Goal: Transaction & Acquisition: Purchase product/service

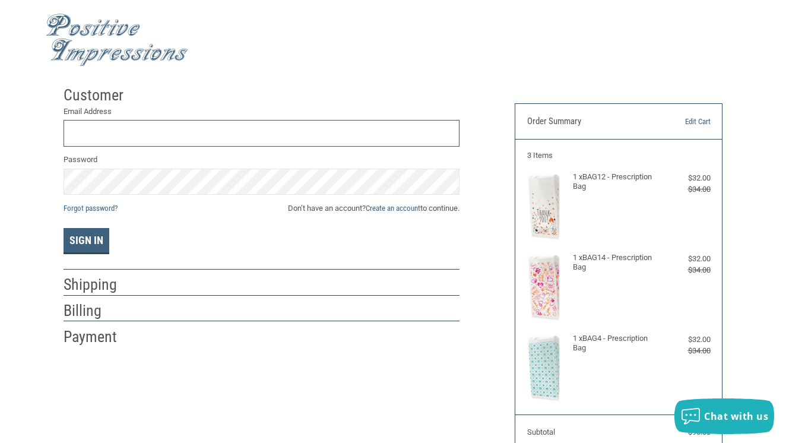
click at [177, 134] on input "Email Address" at bounding box center [261, 133] width 396 height 27
type input "[EMAIL_ADDRESS][DOMAIN_NAME]"
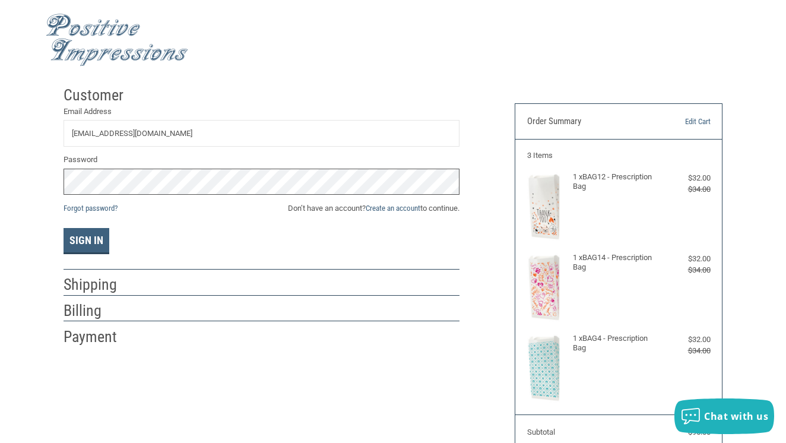
click at [86, 240] on button "Sign In" at bounding box center [86, 241] width 46 height 26
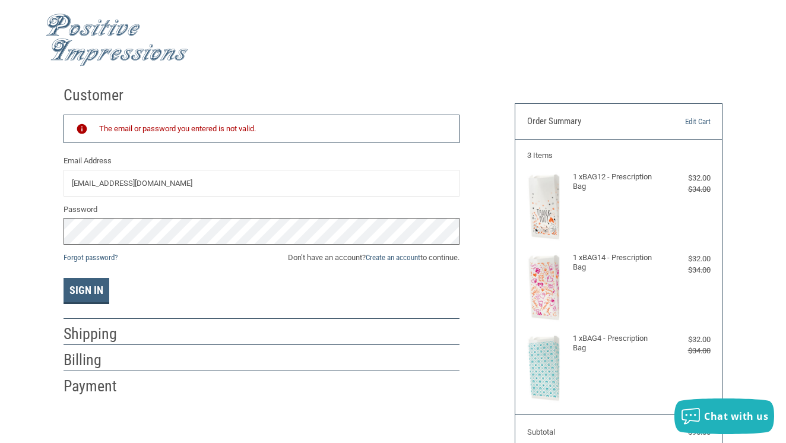
click at [86, 290] on button "Sign In" at bounding box center [86, 291] width 46 height 26
click at [90, 256] on link "Forgot password?" at bounding box center [90, 257] width 54 height 9
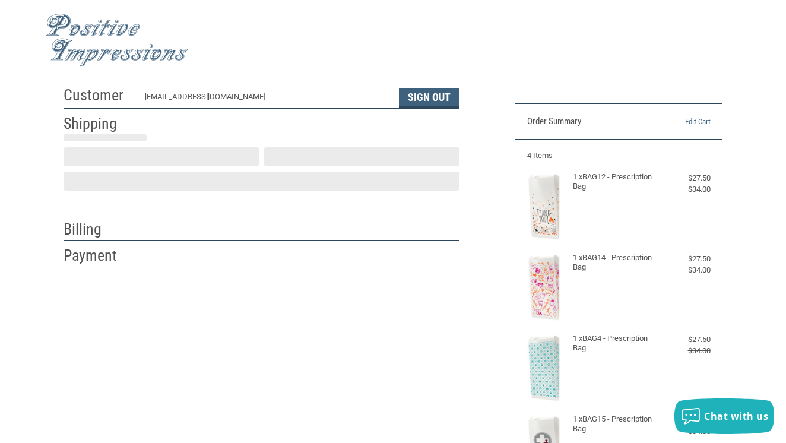
scroll to position [20, 0]
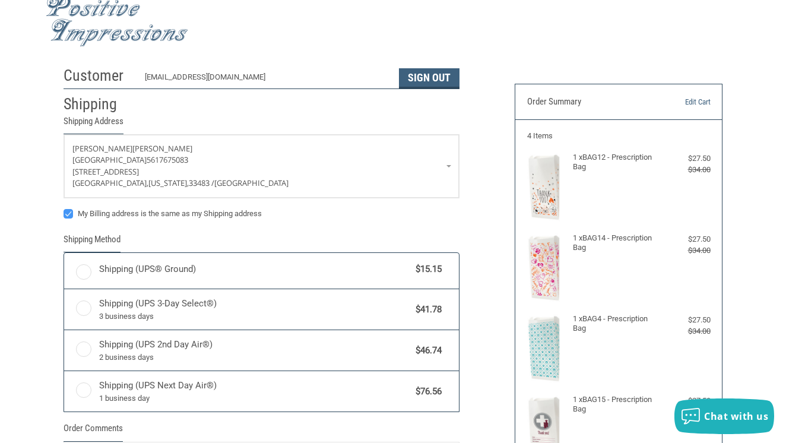
radio input "true"
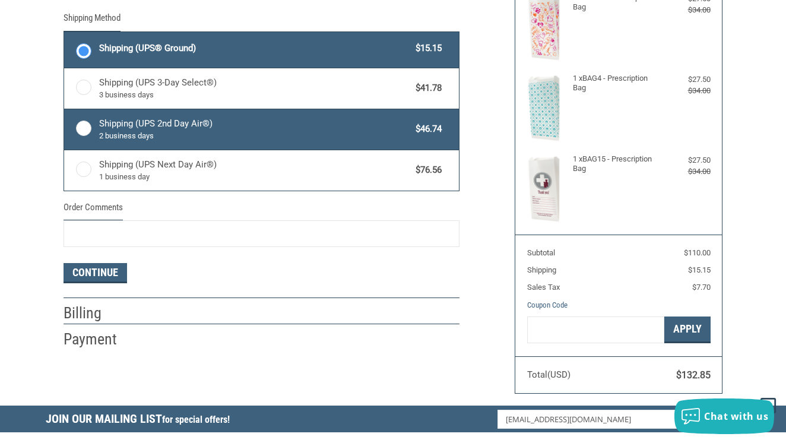
scroll to position [291, 0]
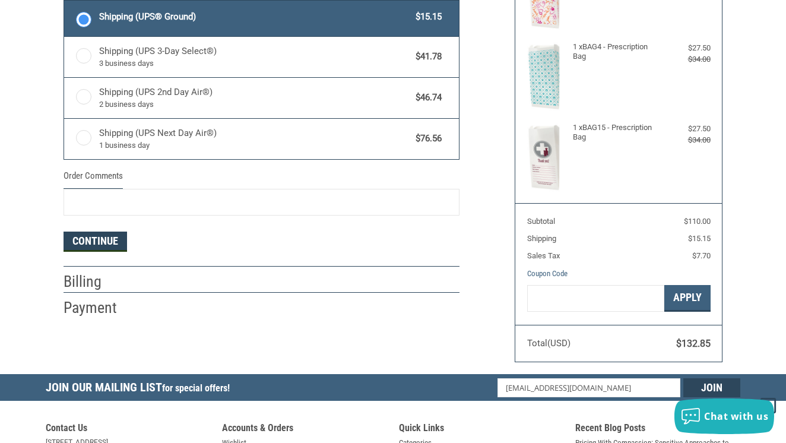
click at [81, 235] on button "Continue" at bounding box center [94, 241] width 63 height 20
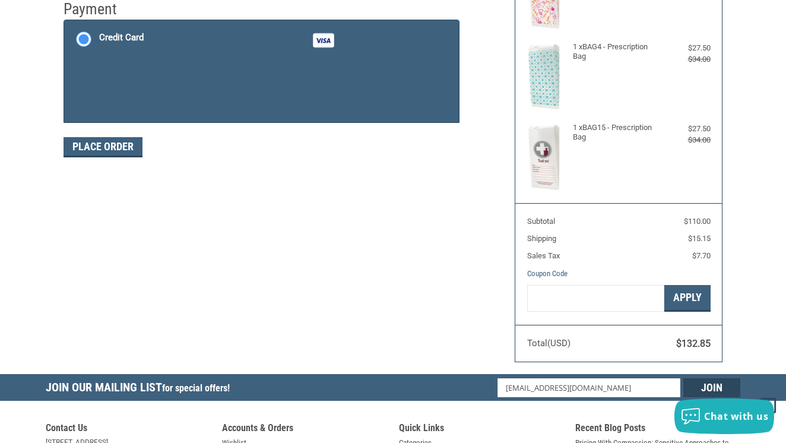
scroll to position [195, 0]
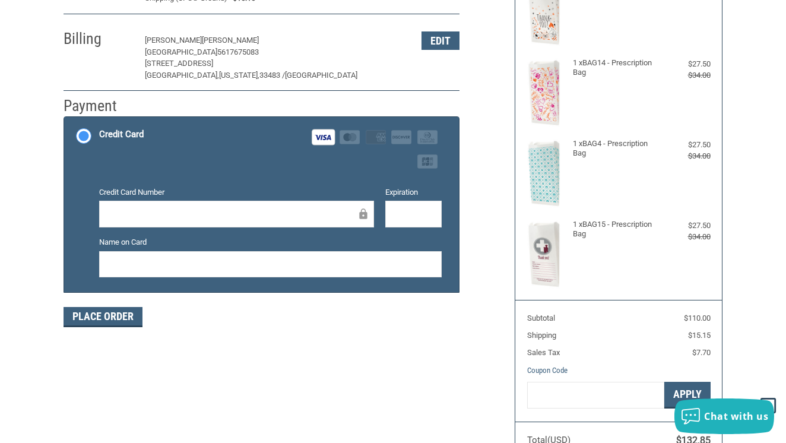
click at [317, 317] on div "Place Order" at bounding box center [261, 317] width 396 height 20
click at [122, 317] on button "Place Order" at bounding box center [102, 317] width 79 height 20
